Goal: Task Accomplishment & Management: Manage account settings

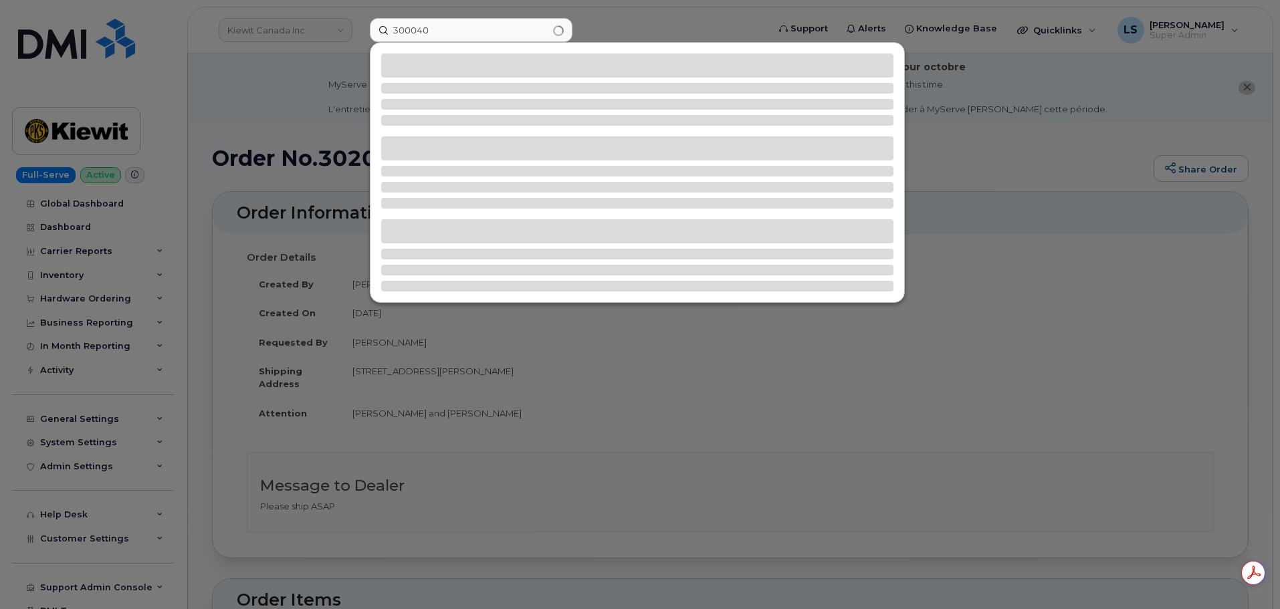
type input "300040"
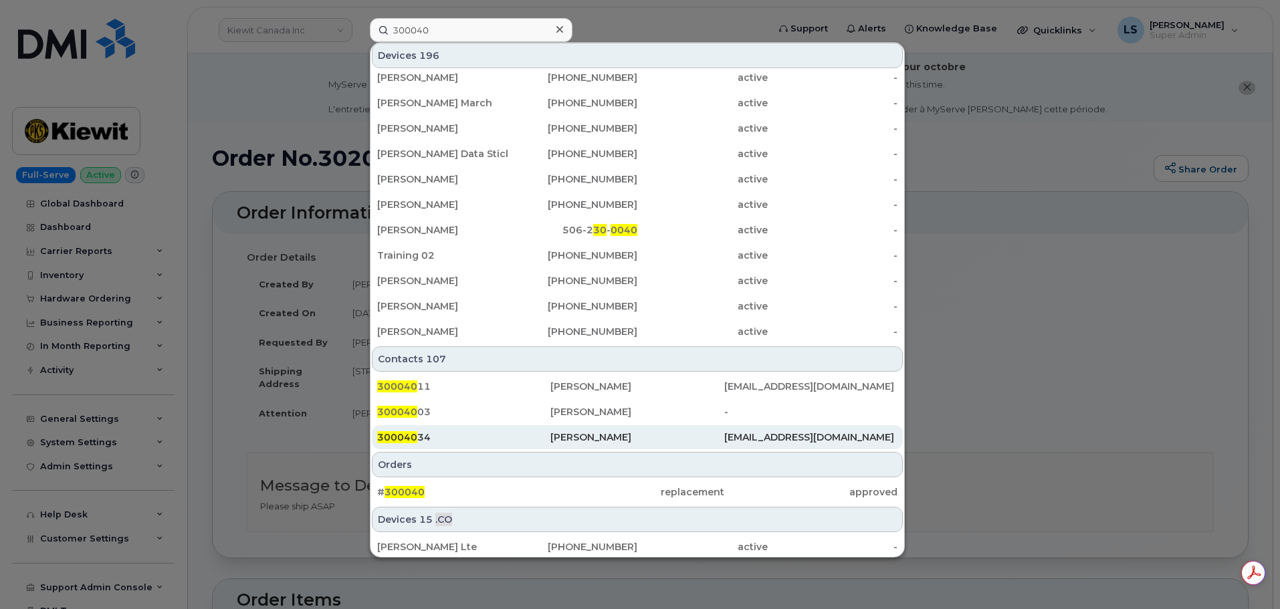
scroll to position [334, 0]
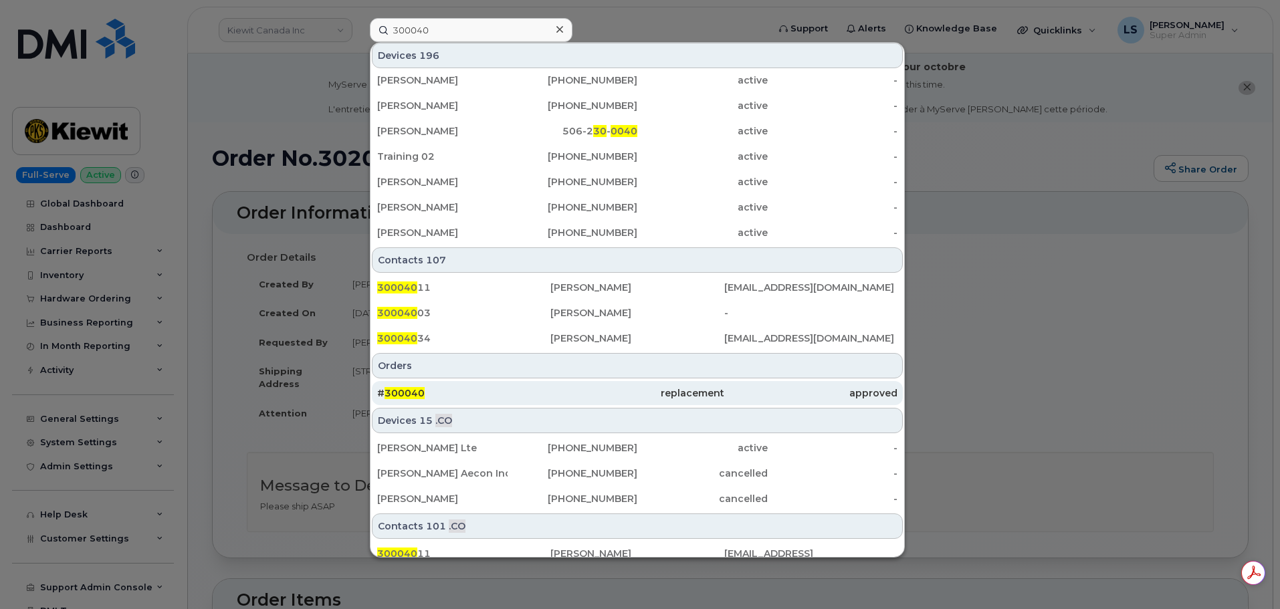
click at [449, 400] on div "# 300040" at bounding box center [463, 393] width 173 height 24
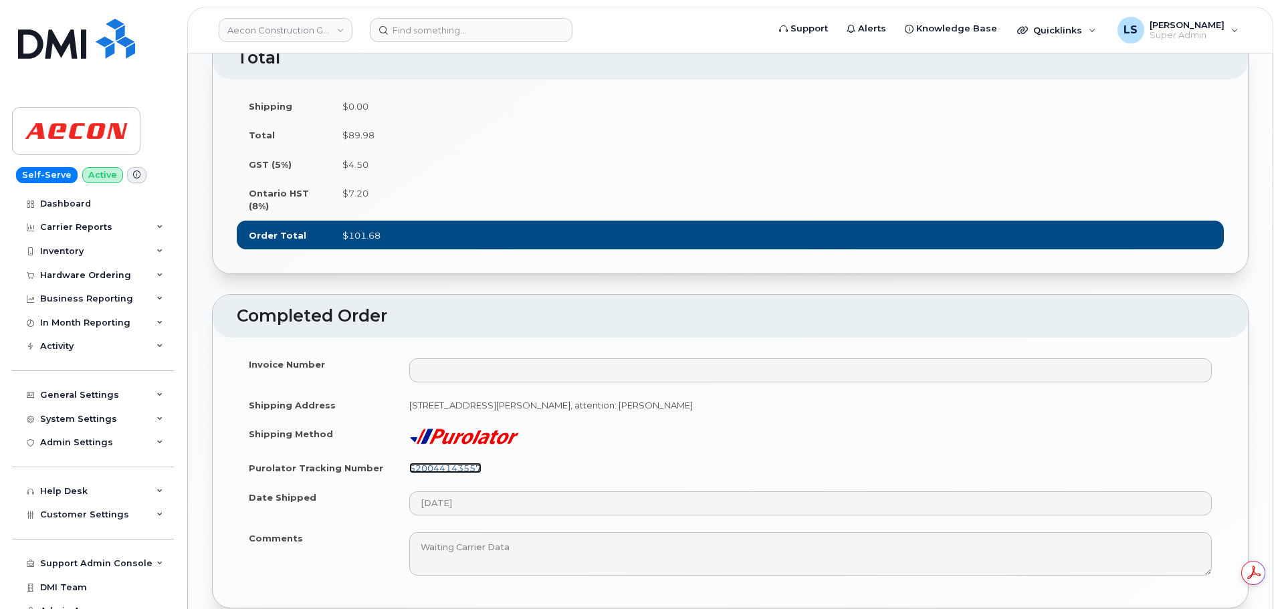
click at [447, 463] on link "520044143557" at bounding box center [445, 468] width 72 height 11
drag, startPoint x: 524, startPoint y: 457, endPoint x: 401, endPoint y: 462, distance: 123.8
click at [401, 462] on td "520044143557" at bounding box center [810, 467] width 827 height 29
copy link "520044143557"
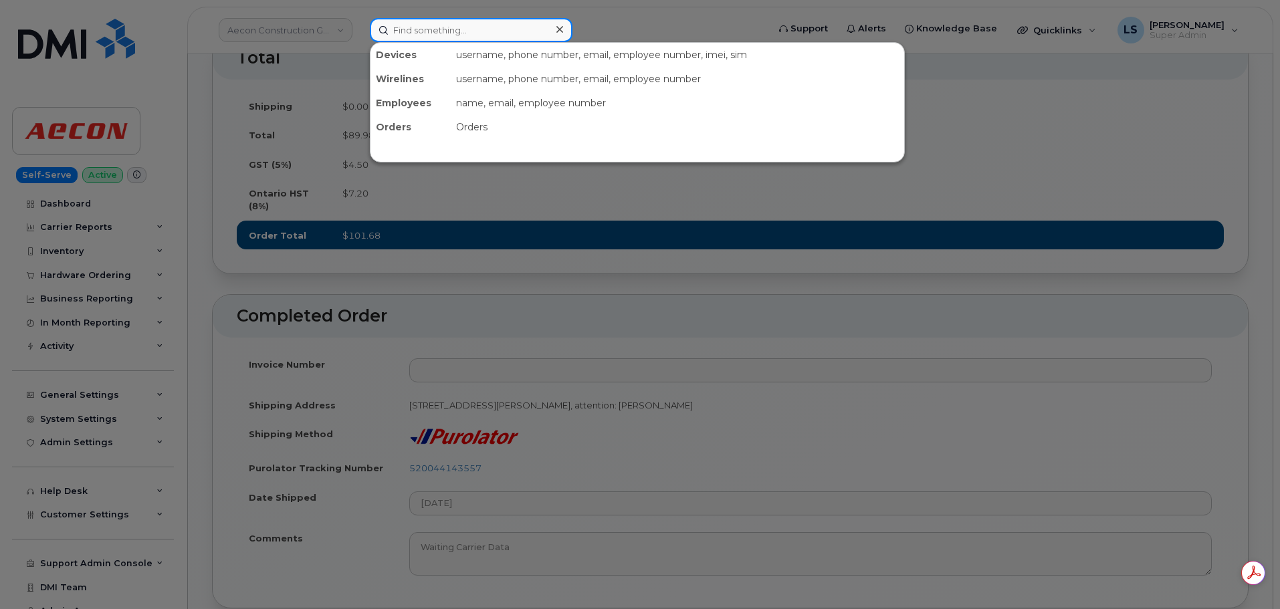
click at [425, 31] on input at bounding box center [471, 30] width 203 height 24
paste input "MARK.HILDERBRAND@S-POINTC.COM"
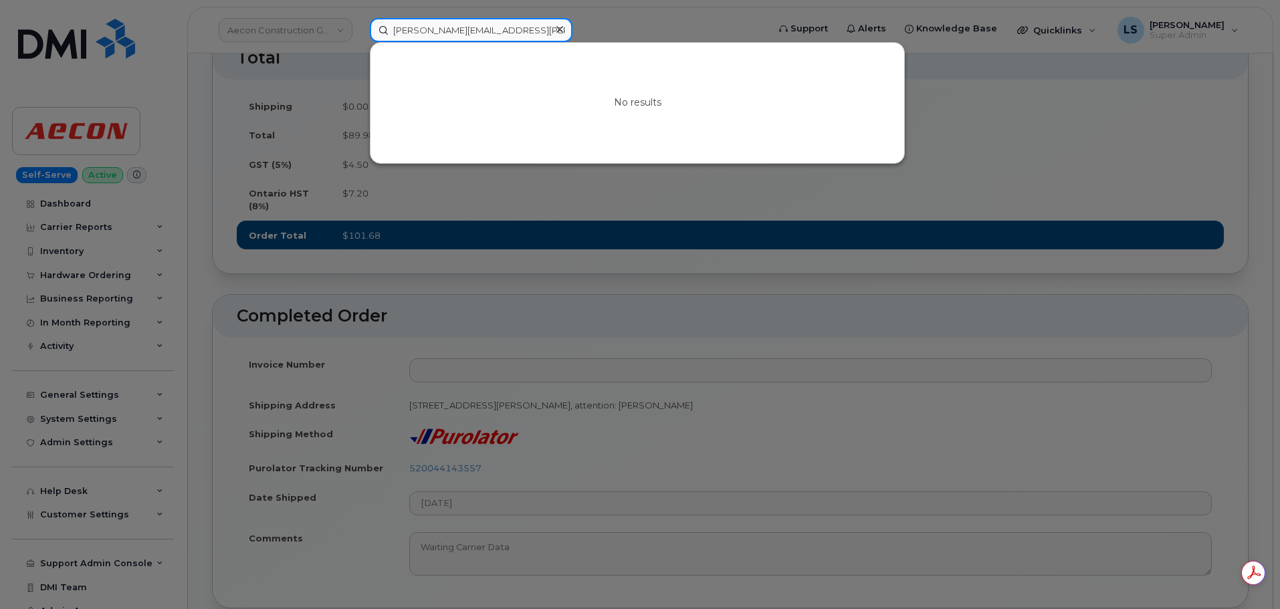
click at [435, 22] on input "MARK.HILDERBRAND@S-POINTC.COM" at bounding box center [471, 30] width 203 height 24
paste input "ark Hilderbrand"
type input "Mark Hilderbrand"
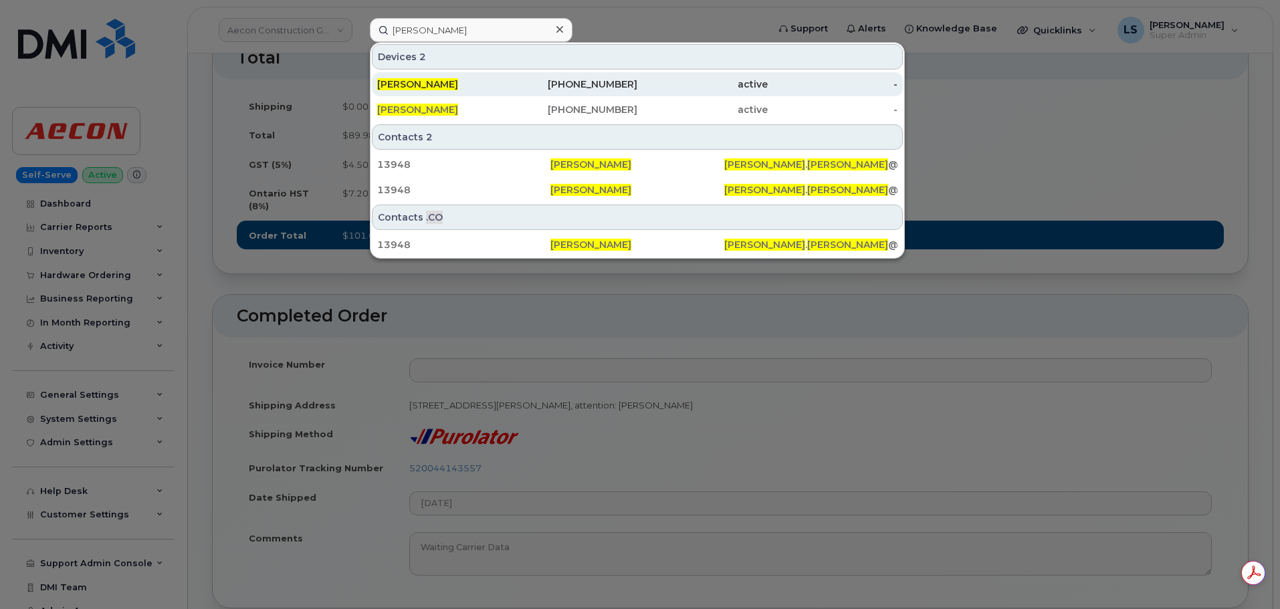
click at [458, 87] on span "MARK HILDERBRAND" at bounding box center [417, 84] width 81 height 12
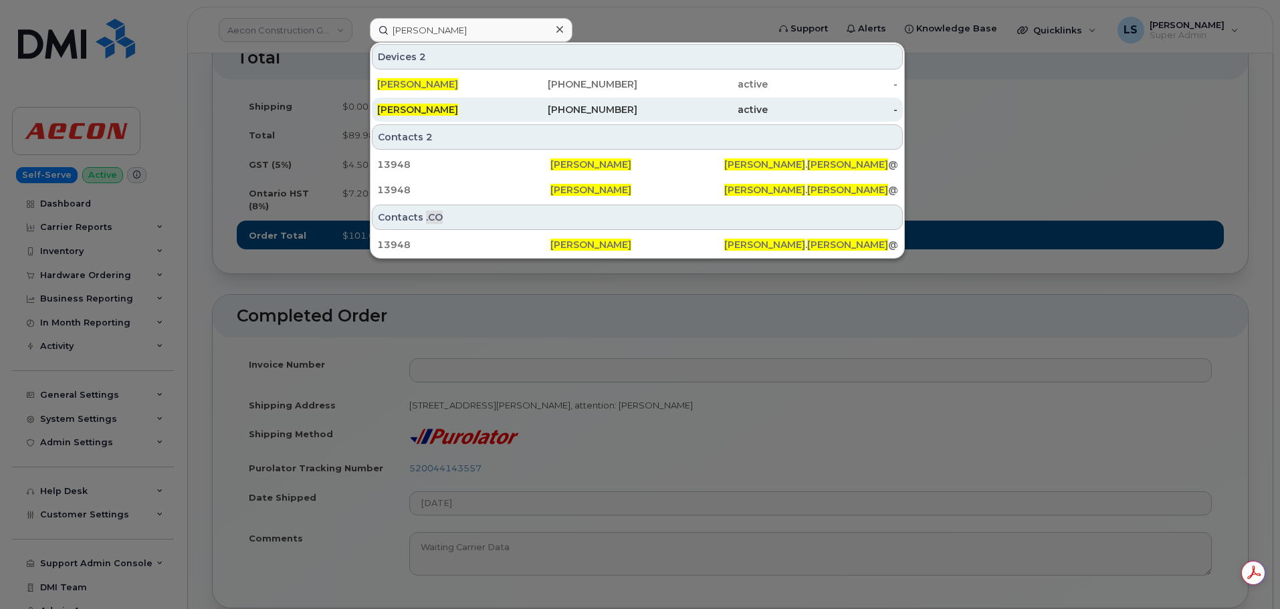
click at [458, 108] on span "MARK HILDERBRAND" at bounding box center [417, 110] width 81 height 12
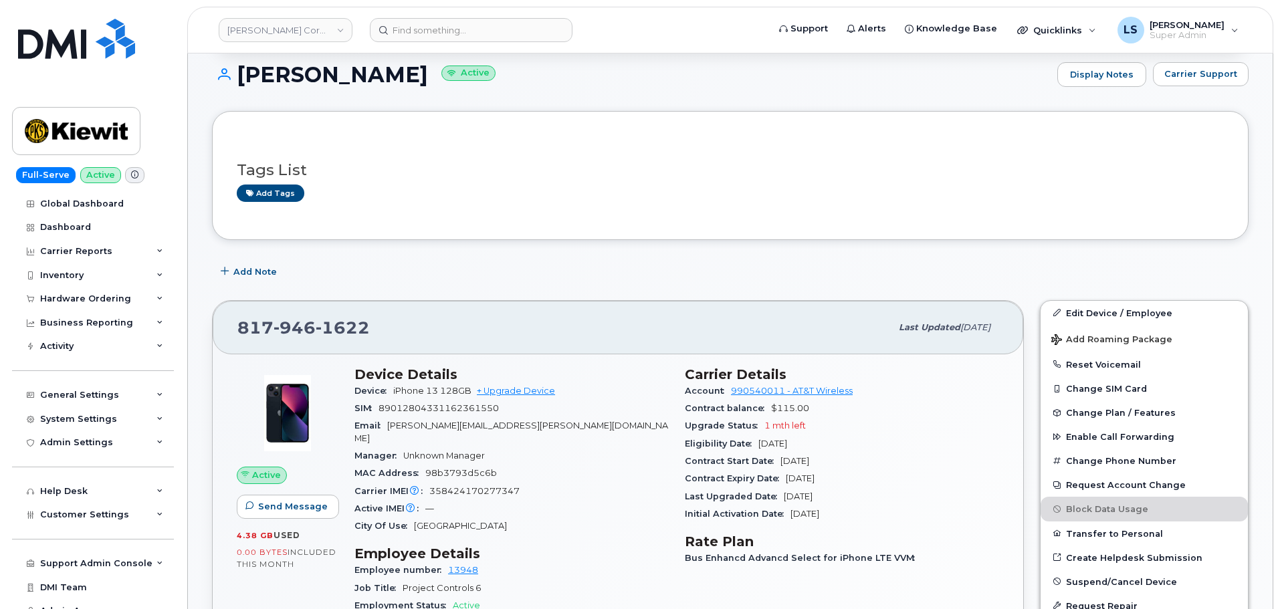
scroll to position [334, 0]
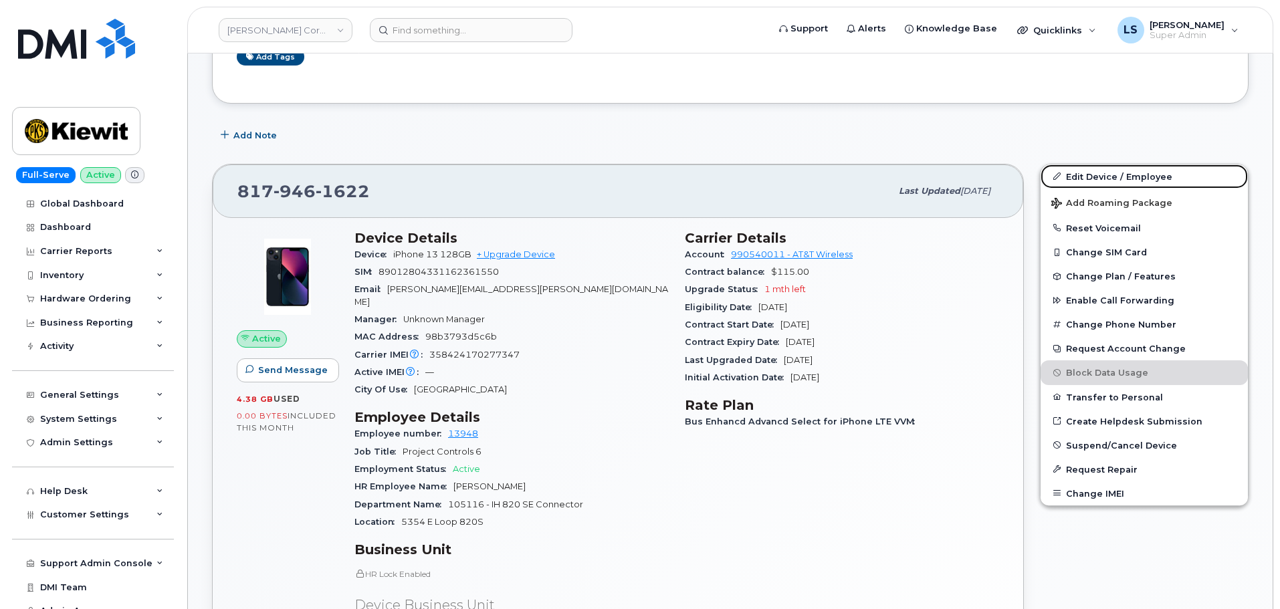
drag, startPoint x: 1190, startPoint y: 170, endPoint x: 837, endPoint y: 303, distance: 377.4
click at [1190, 170] on link "Edit Device / Employee" at bounding box center [1144, 177] width 207 height 24
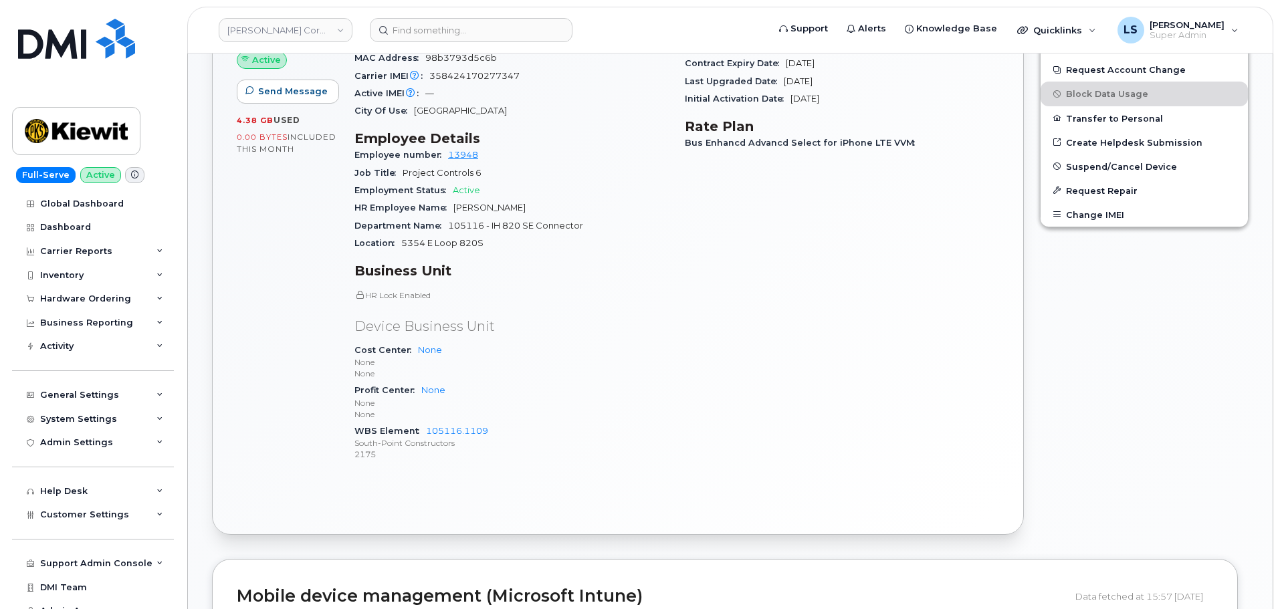
scroll to position [736, 0]
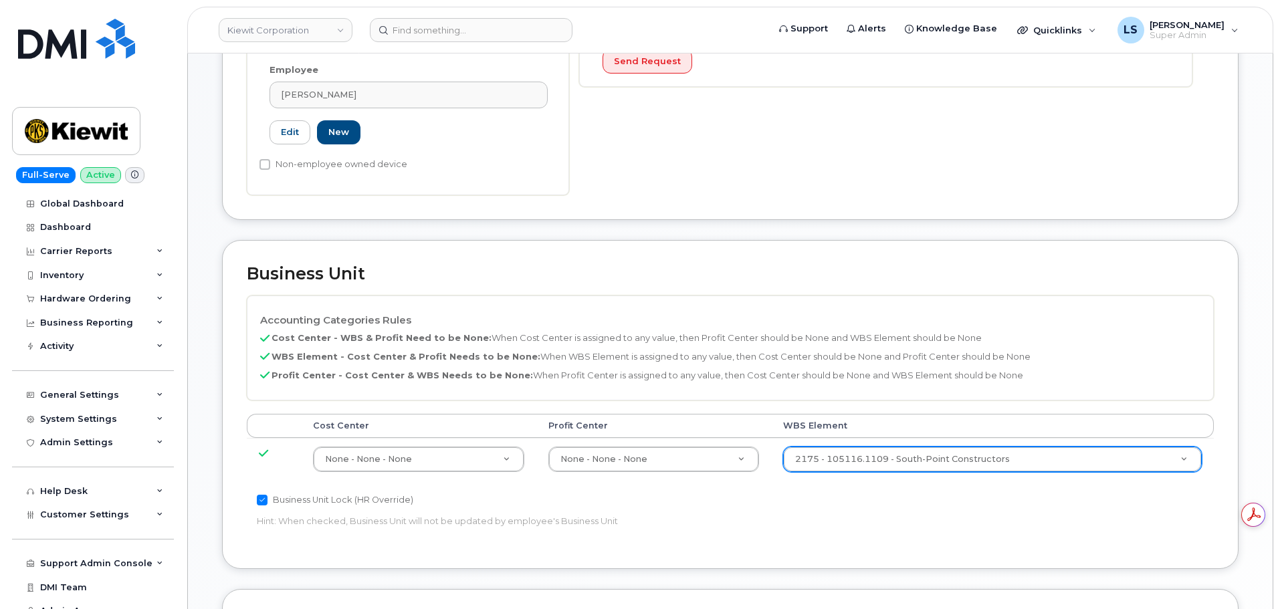
click at [917, 459] on td "2175 - 105116.1109 - South-Point Constructors 30257282" at bounding box center [992, 459] width 443 height 42
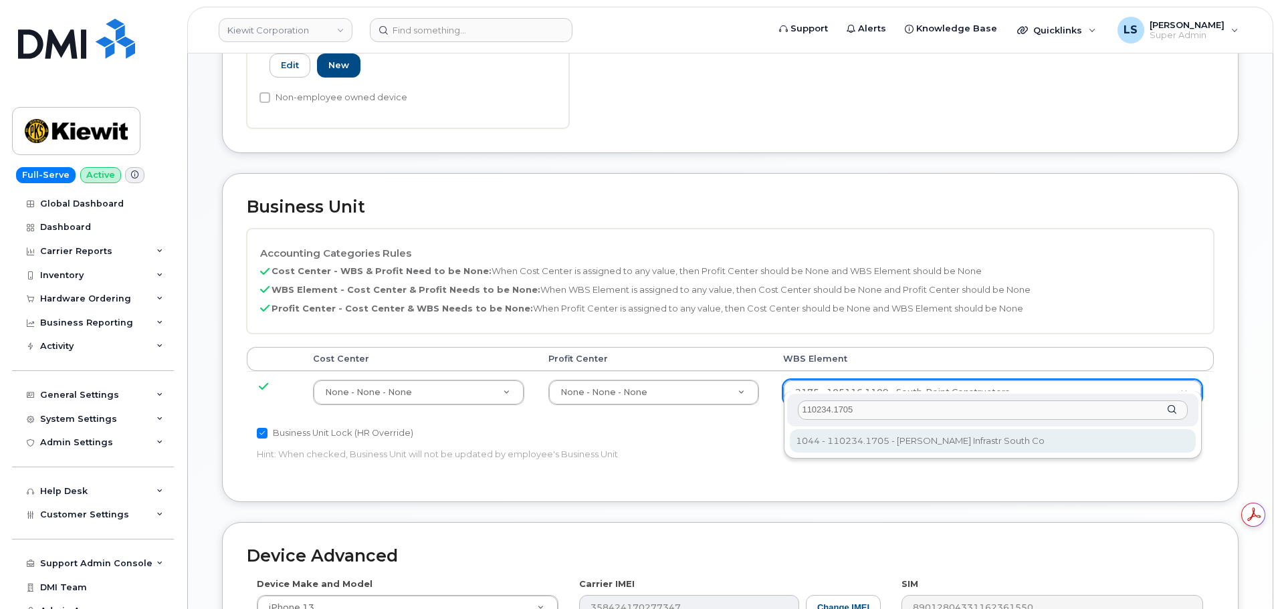
type input "110234.1705"
type input "33471551"
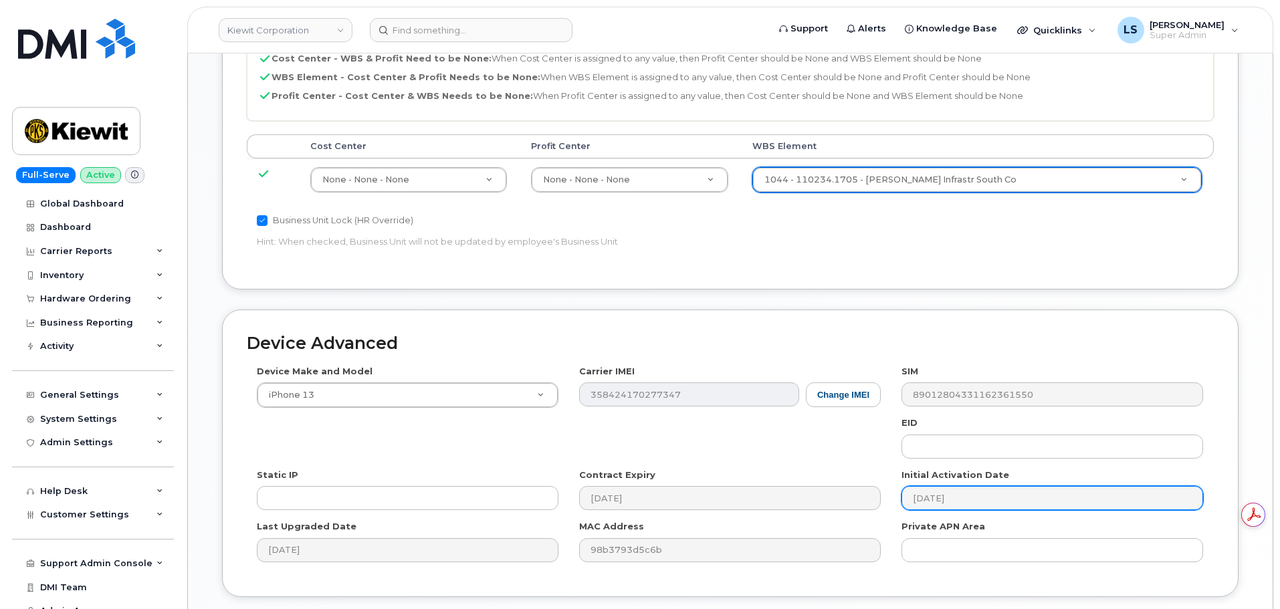
scroll to position [834, 0]
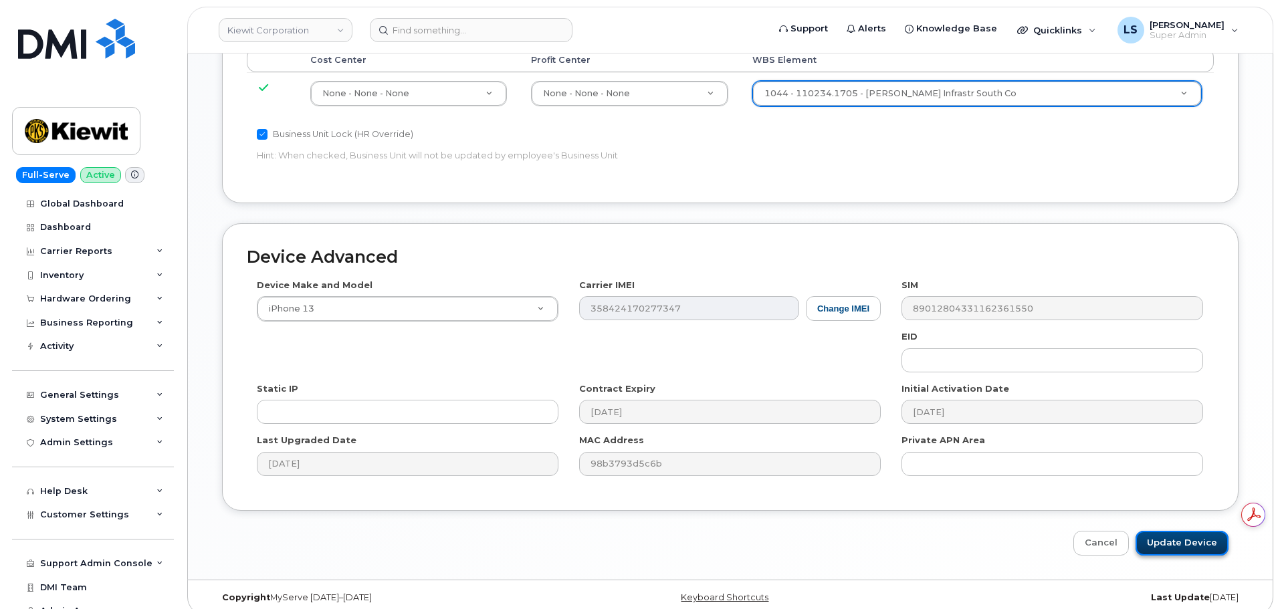
click at [1152, 536] on input "Update Device" at bounding box center [1182, 543] width 93 height 25
type input "Saving..."
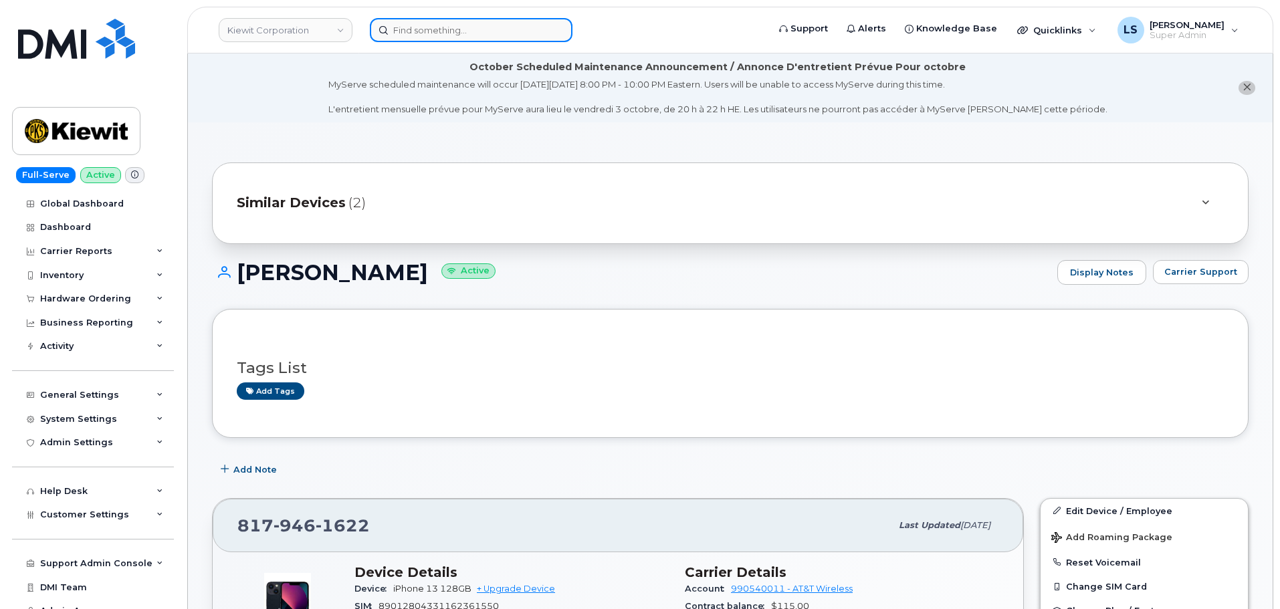
click at [486, 31] on input at bounding box center [471, 30] width 203 height 24
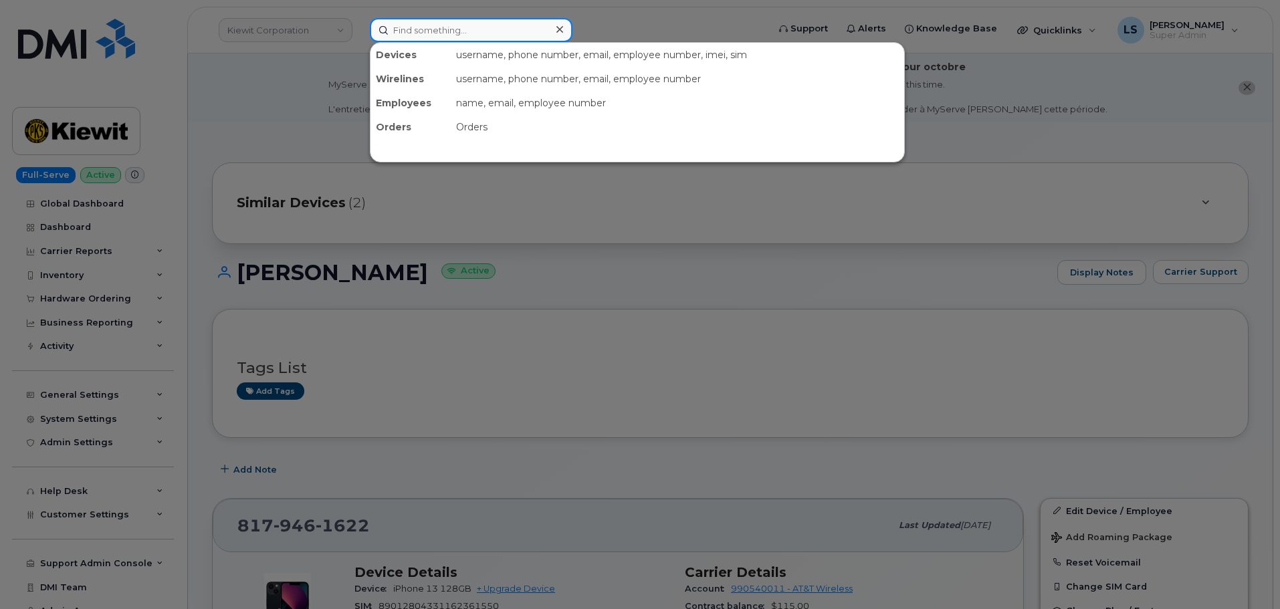
paste input "[PERSON_NAME]"
type input "Kurt Fralick"
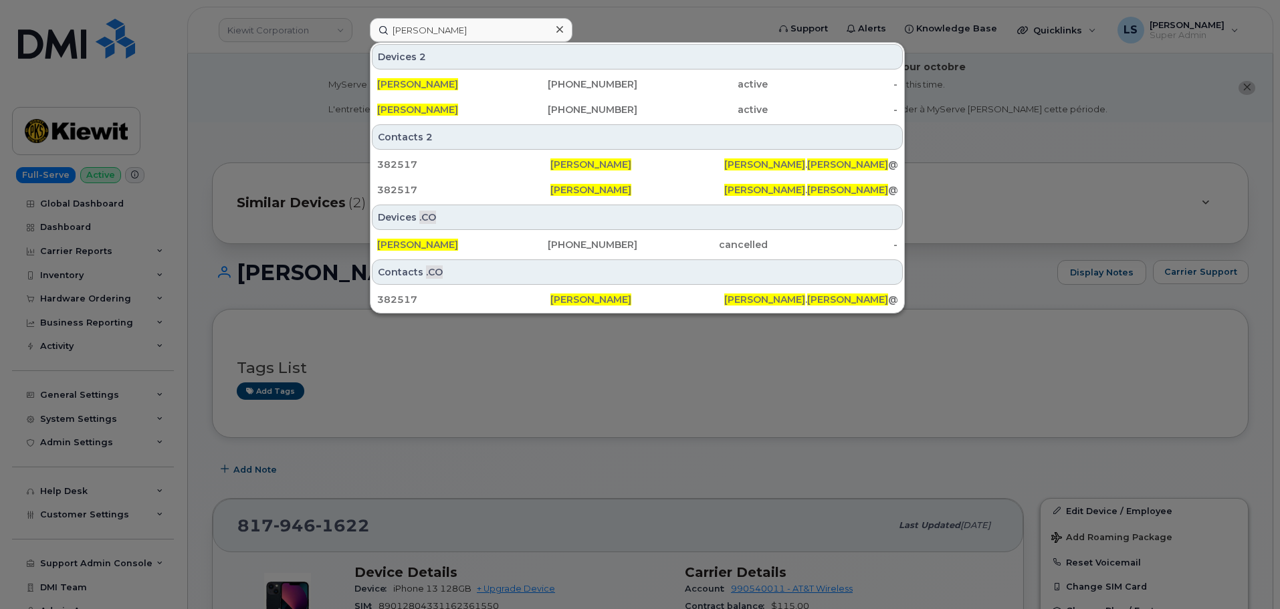
click at [351, 361] on div at bounding box center [640, 304] width 1280 height 609
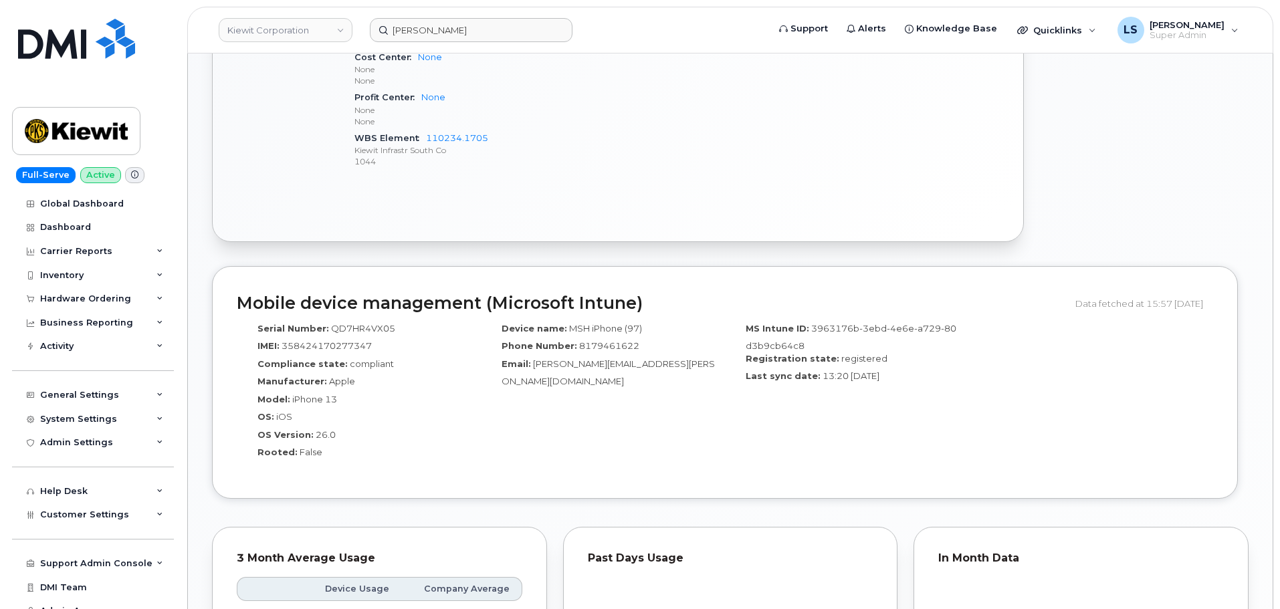
scroll to position [1003, 0]
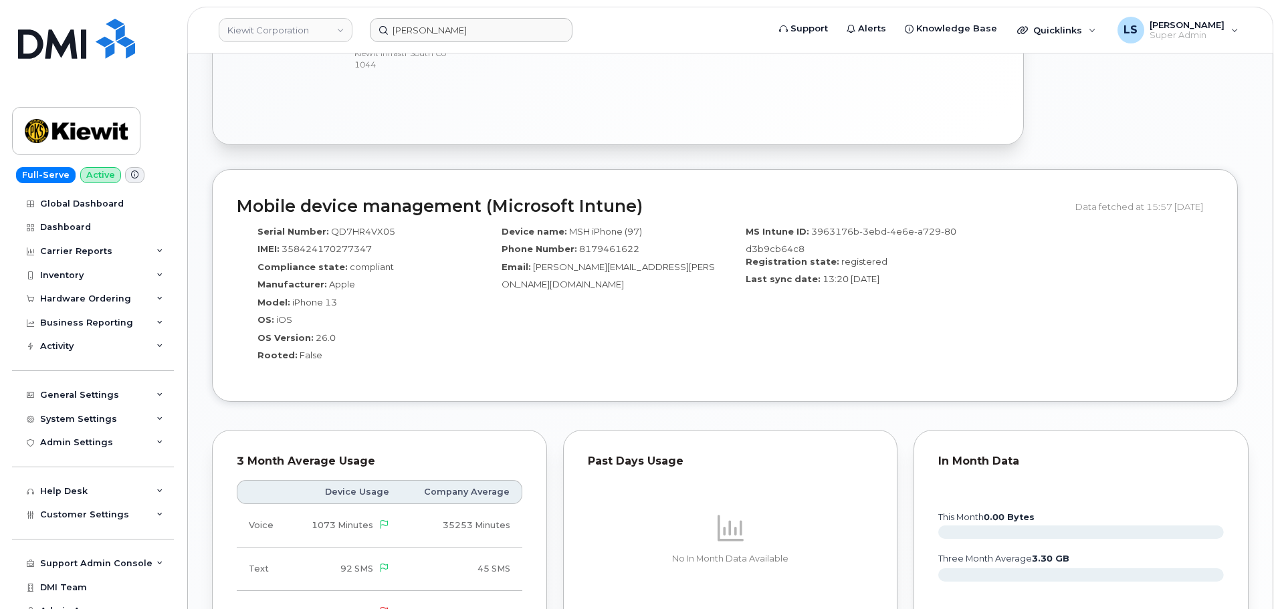
click at [549, 429] on div "3 Month Average Usage Device Usage Company Average Voice 1073 Minutes 35253 Min…" at bounding box center [379, 551] width 351 height 258
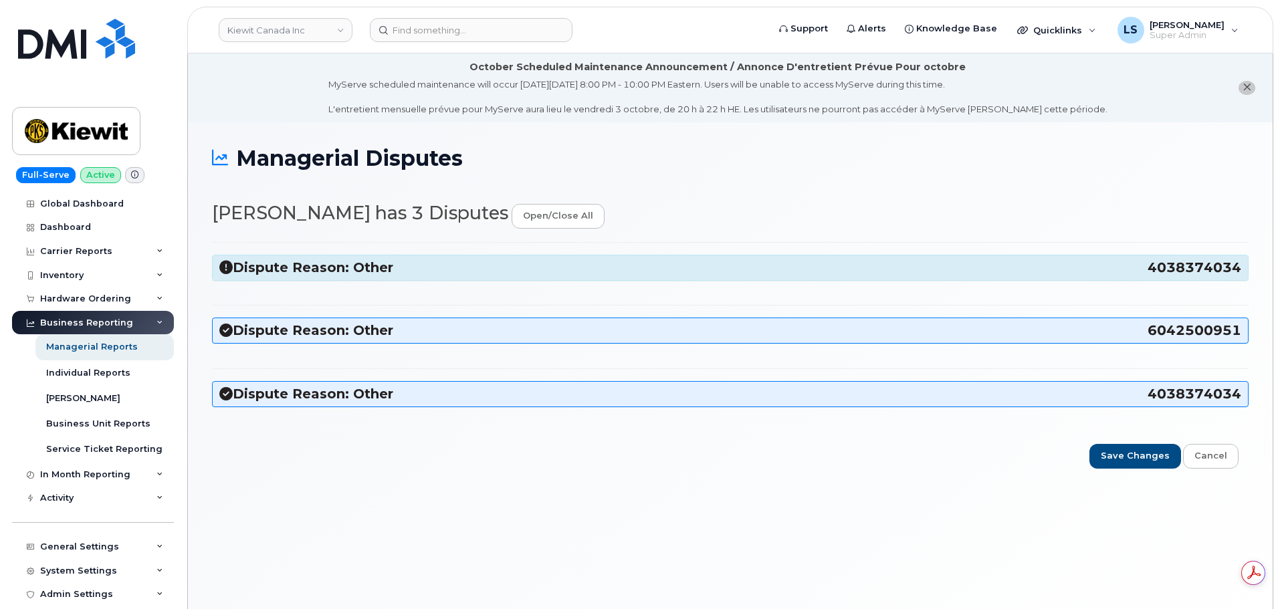
click at [339, 265] on h3 "Dispute Reason: Other 4038374034" at bounding box center [730, 268] width 1022 height 18
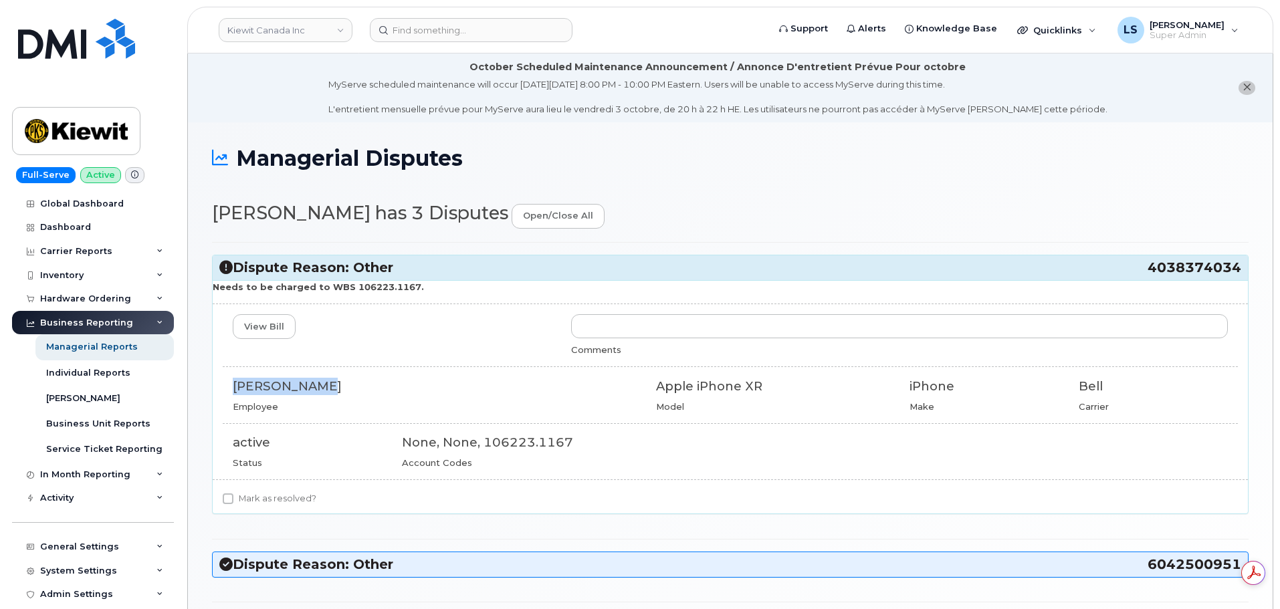
drag, startPoint x: 312, startPoint y: 384, endPoint x: 231, endPoint y: 383, distance: 80.9
click at [231, 383] on div "[PERSON_NAME] Employee" at bounding box center [434, 395] width 423 height 35
copy div "[PERSON_NAME]"
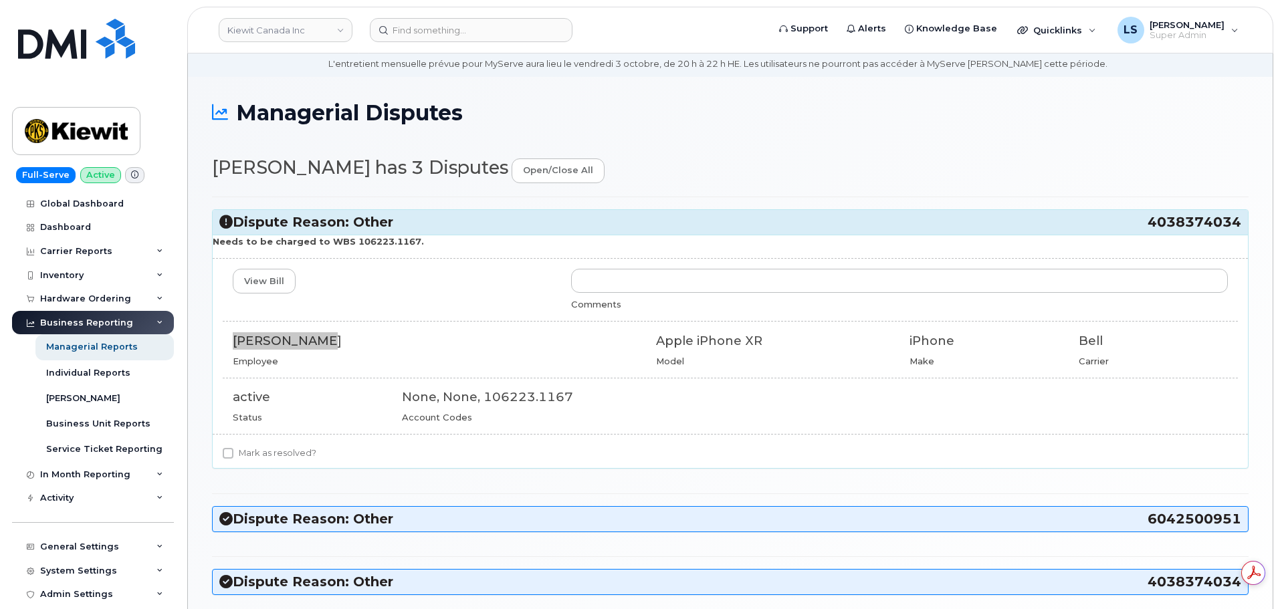
scroll to position [67, 0]
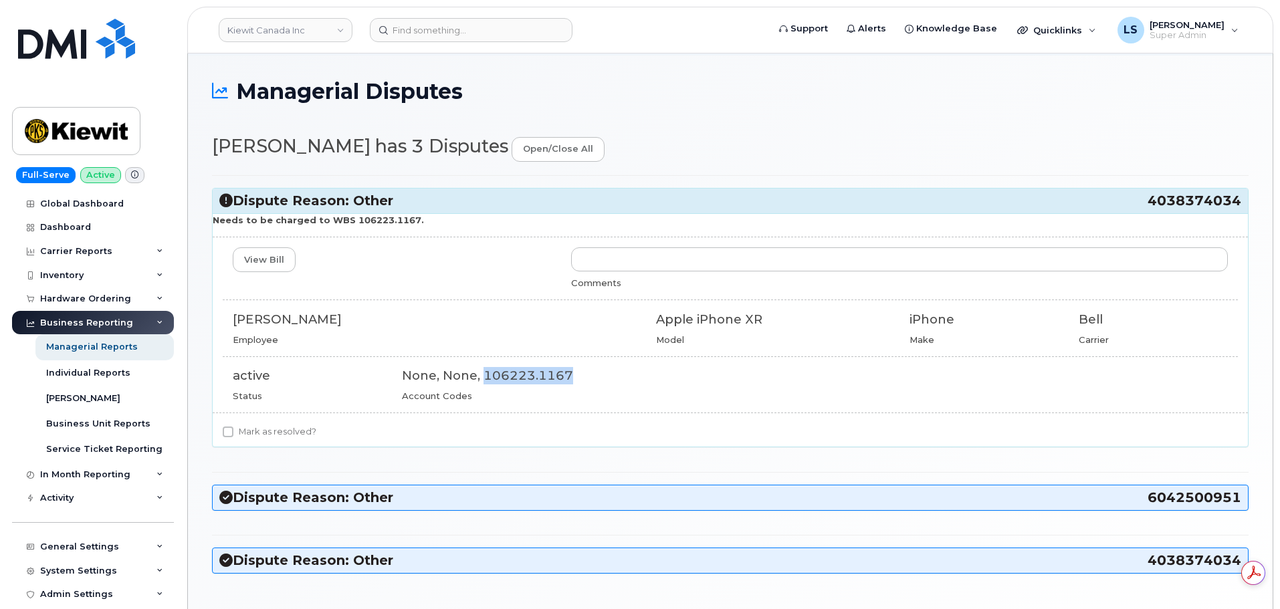
drag, startPoint x: 568, startPoint y: 379, endPoint x: 482, endPoint y: 367, distance: 87.7
click at [482, 367] on div "None, None, 106223.1167" at bounding box center [815, 375] width 826 height 17
drag, startPoint x: 650, startPoint y: 349, endPoint x: 577, endPoint y: 377, distance: 78.1
click at [639, 354] on div "View Bill Comments [PERSON_NAME] Employee Apple iPhone XR Model iPhone Make Bel…" at bounding box center [730, 324] width 1035 height 154
drag, startPoint x: 565, startPoint y: 374, endPoint x: 464, endPoint y: 308, distance: 120.8
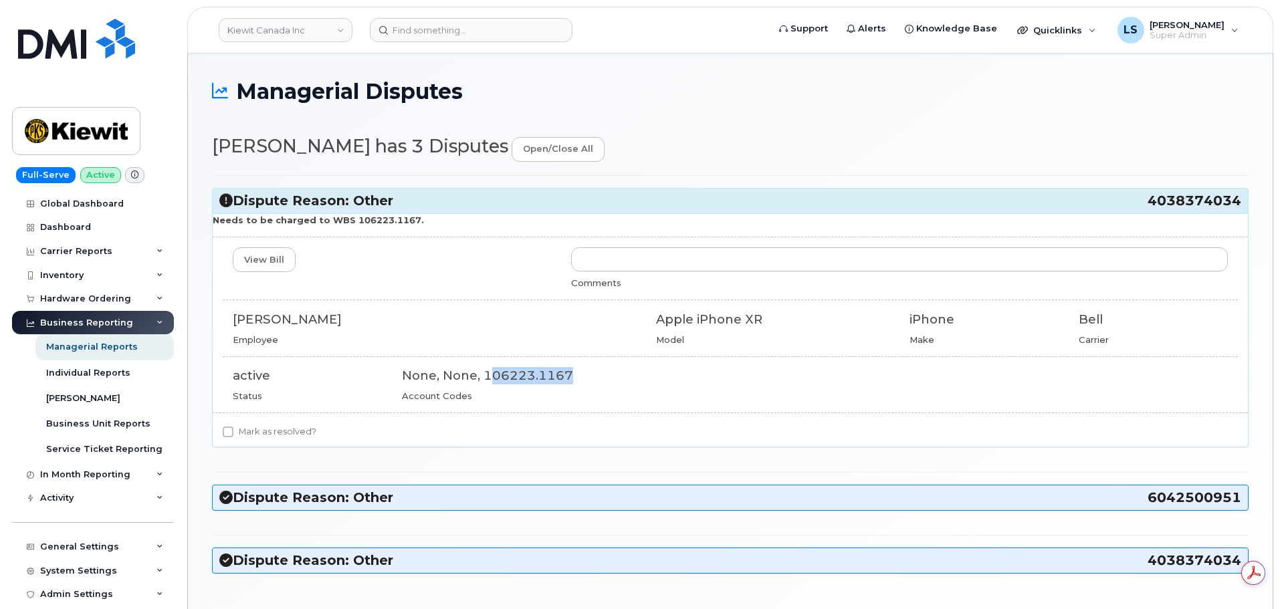
click at [478, 360] on div "View Bill Comments [PERSON_NAME] Employee Apple iPhone XR Model iPhone Make Bel…" at bounding box center [730, 324] width 1035 height 154
drag, startPoint x: 413, startPoint y: 217, endPoint x: 353, endPoint y: 221, distance: 59.7
click at [353, 221] on p "Needs to be charged to WBS 106223.1167." at bounding box center [730, 220] width 1035 height 13
click at [476, 435] on div "Mark as resolved?" at bounding box center [730, 432] width 1015 height 16
click at [284, 428] on label "Mark as resolved?" at bounding box center [270, 432] width 94 height 16
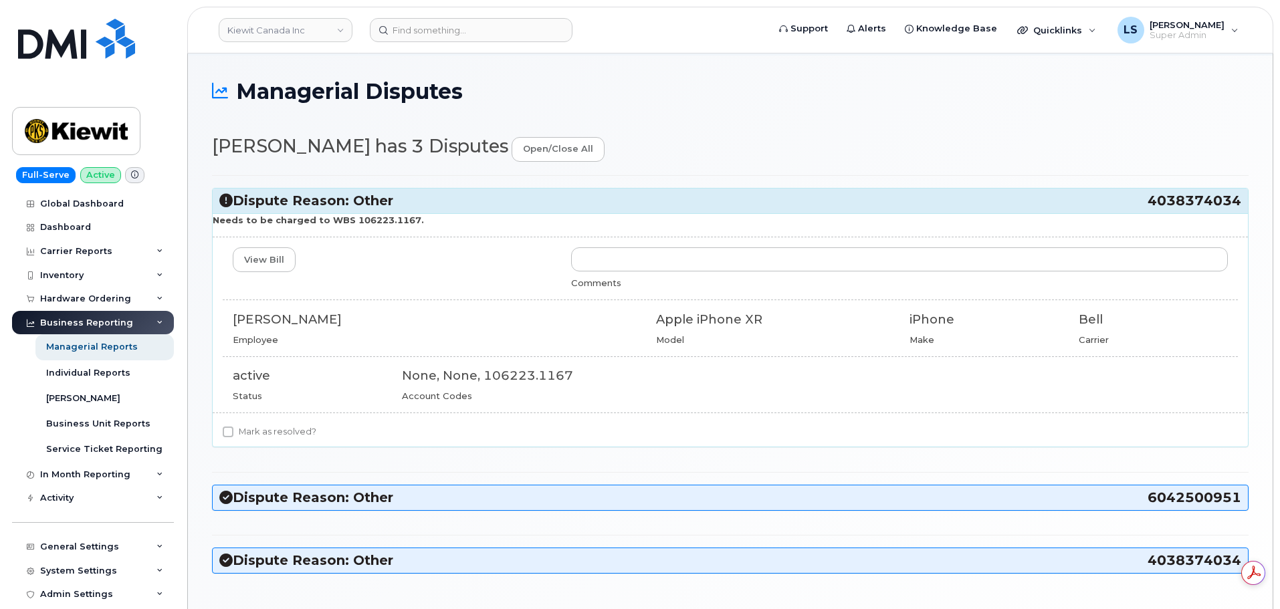
click at [233, 428] on input "Mark as resolved?" at bounding box center [228, 432] width 11 height 11
checkbox input "true"
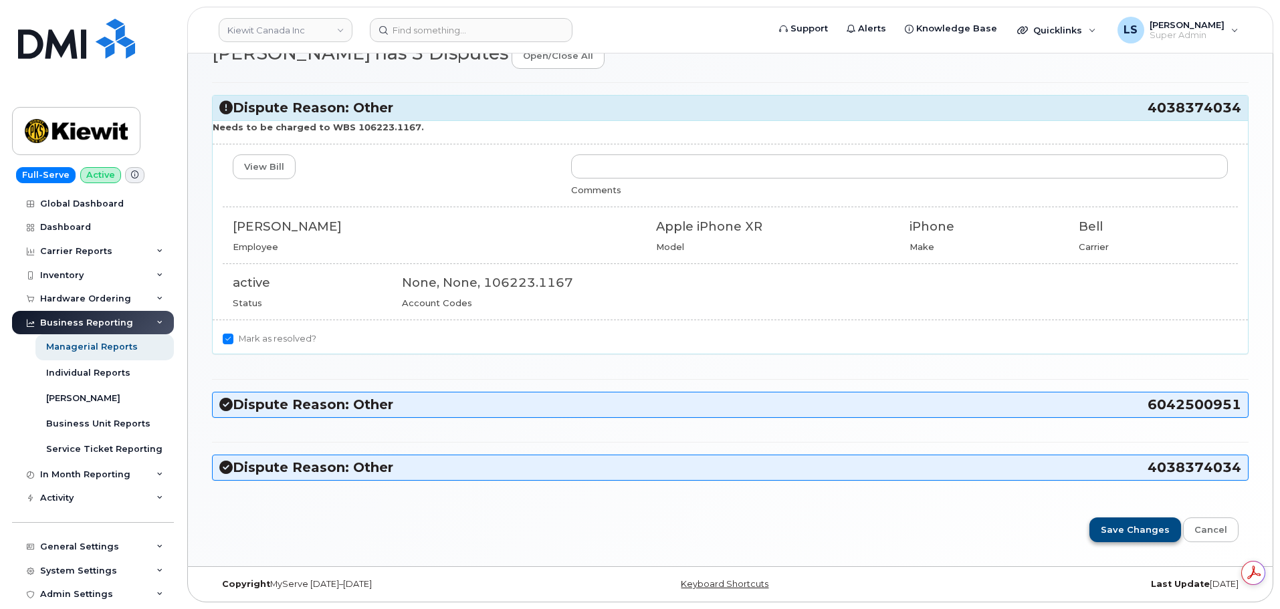
scroll to position [0, 0]
click at [1125, 530] on input "Save Changes" at bounding box center [1135, 530] width 92 height 25
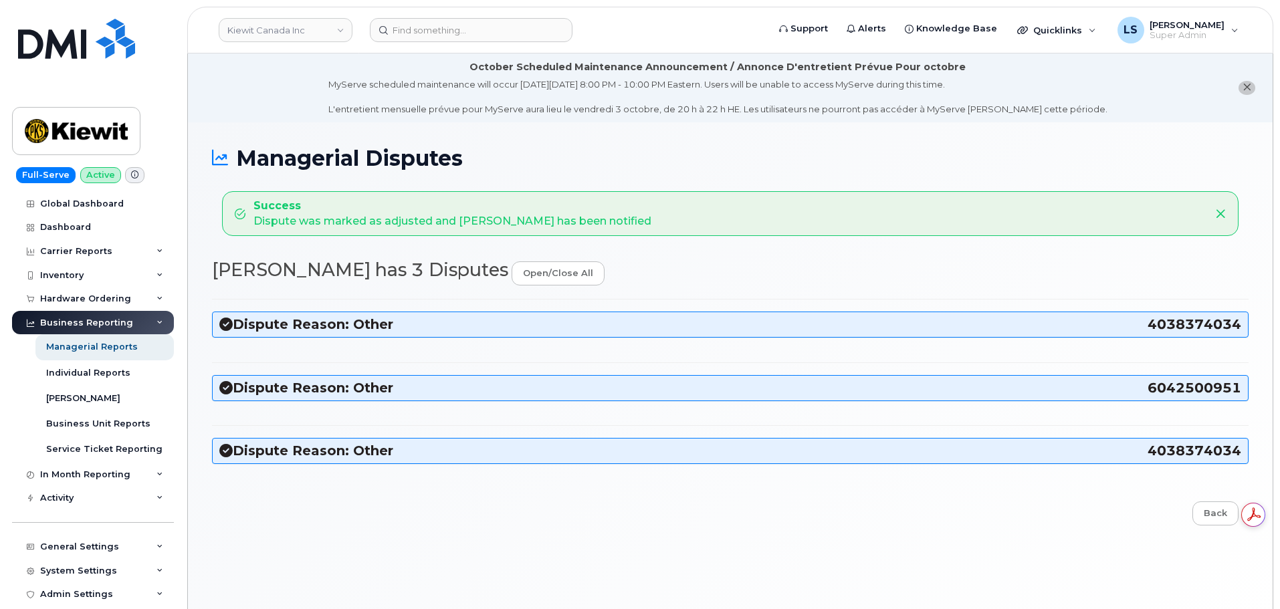
click at [528, 329] on h3 "Dispute Reason: Other 4038374034" at bounding box center [730, 325] width 1022 height 18
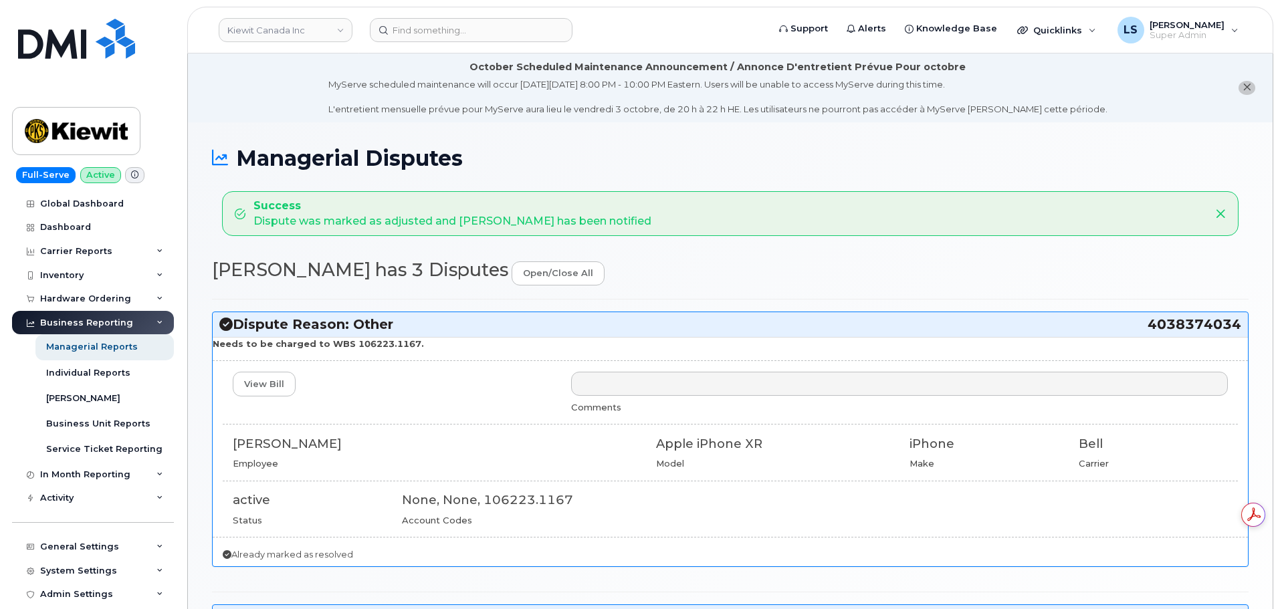
click at [526, 328] on h3 "Dispute Reason: Other 4038374034" at bounding box center [730, 325] width 1022 height 18
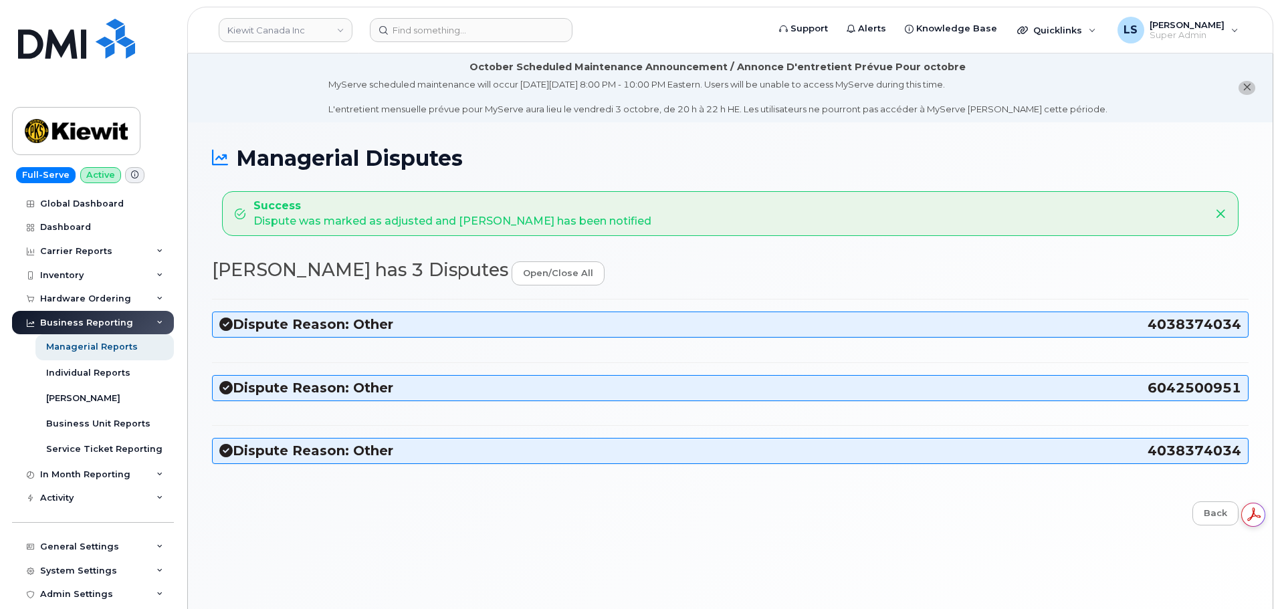
drag, startPoint x: 637, startPoint y: 509, endPoint x: 552, endPoint y: 472, distance: 93.4
click at [637, 507] on div "Back" at bounding box center [730, 514] width 1017 height 25
